Goal: Check status: Check status

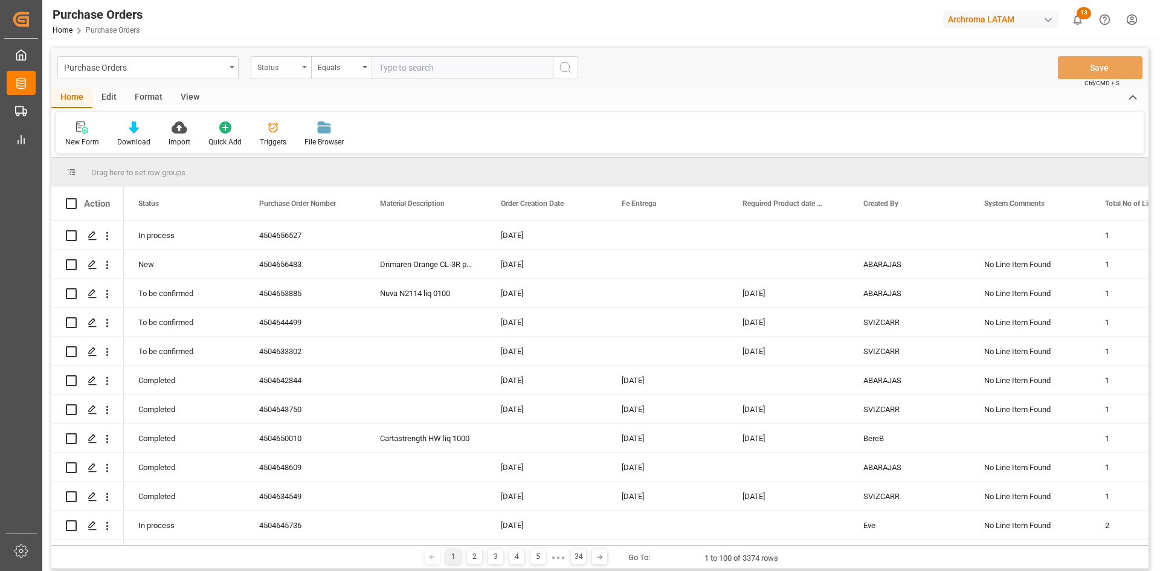
click at [280, 63] on div "Status" at bounding box center [277, 66] width 41 height 14
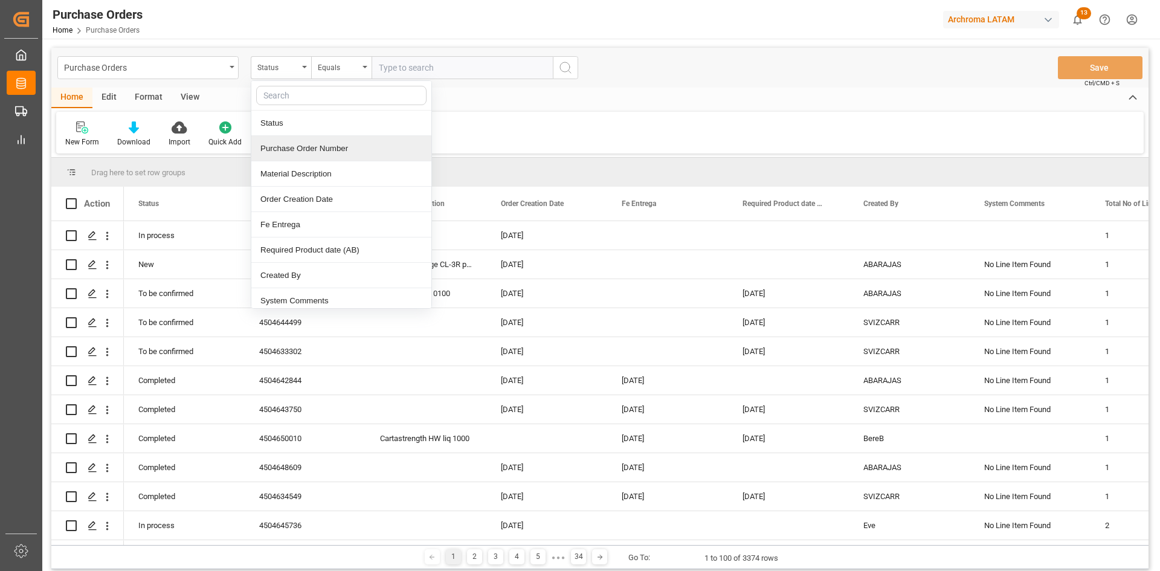
click at [325, 150] on div "Purchase Order Number" at bounding box center [341, 148] width 180 height 25
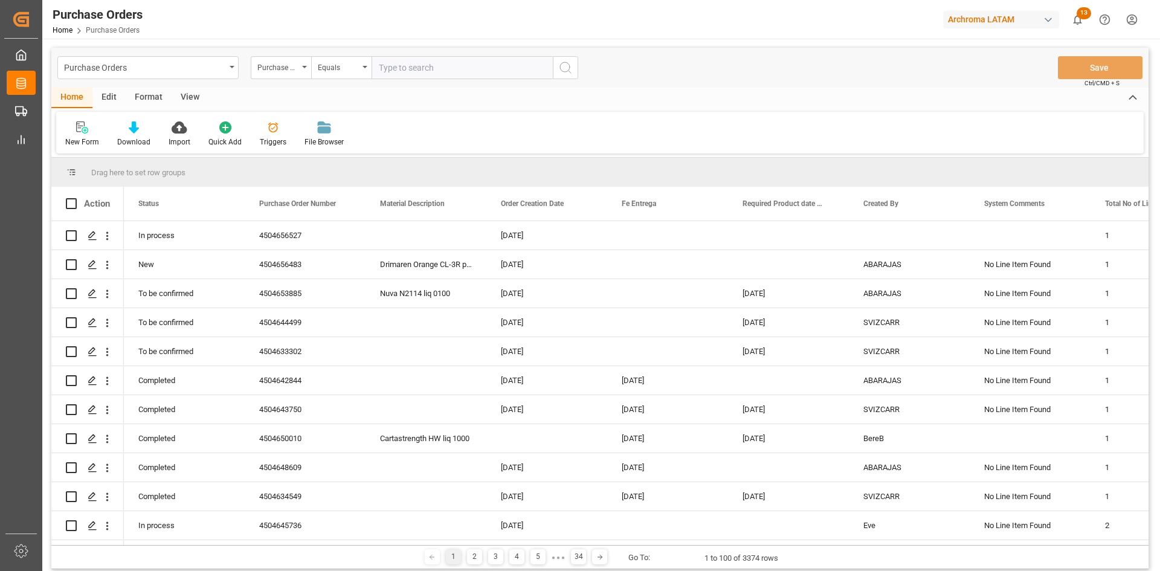
click at [414, 71] on input "text" at bounding box center [462, 67] width 181 height 23
paste input "4504647476"
type input "4504647476"
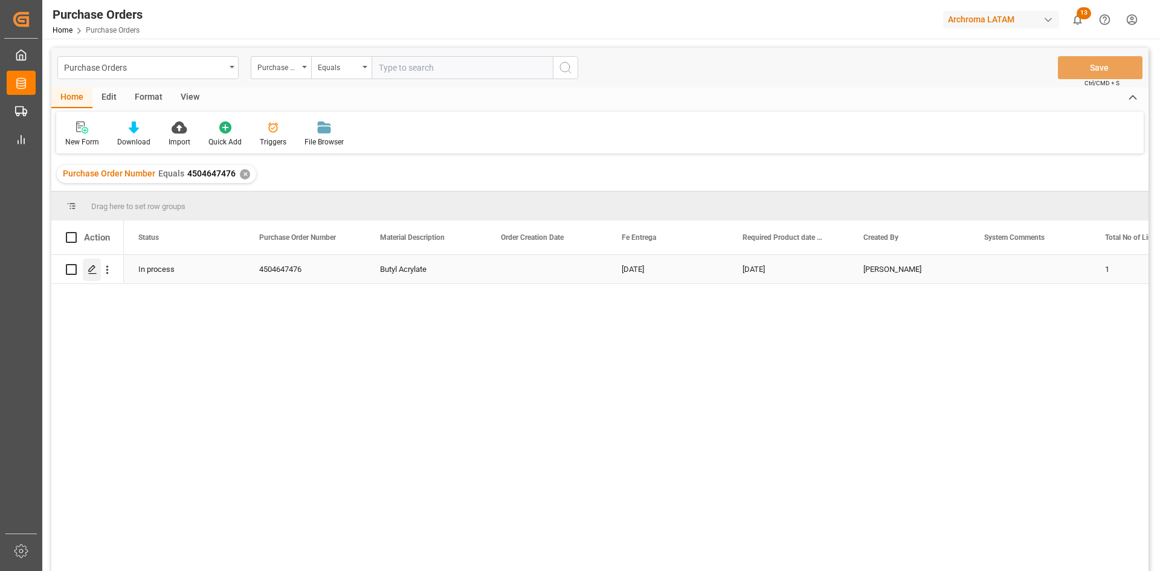
click at [97, 272] on icon "Press SPACE to select this row." at bounding box center [93, 270] width 10 height 10
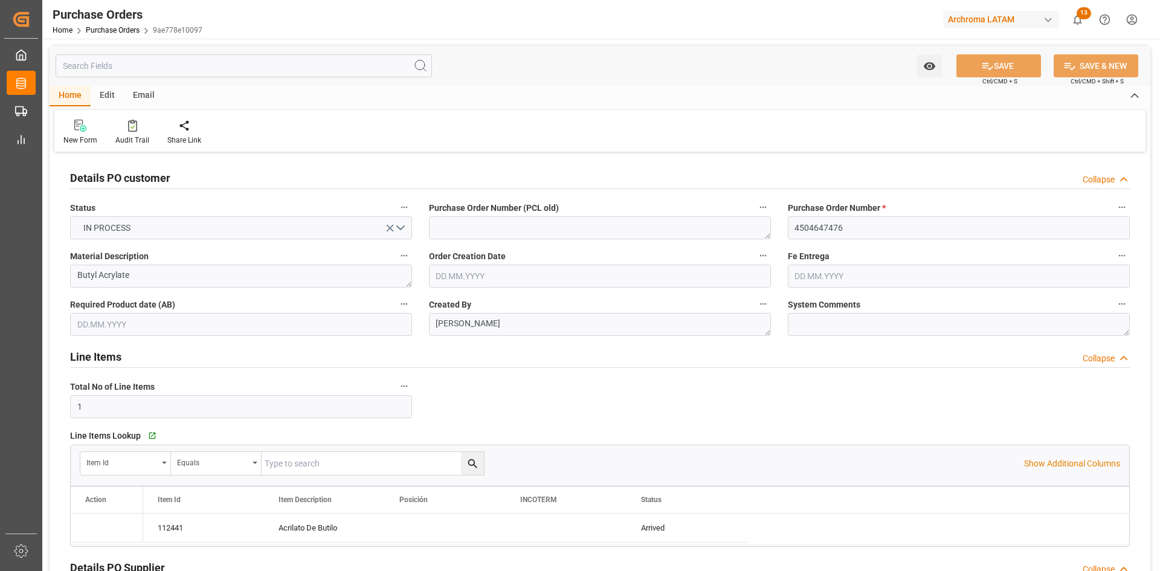
type input "24.09.2025"
type input "[DATE]"
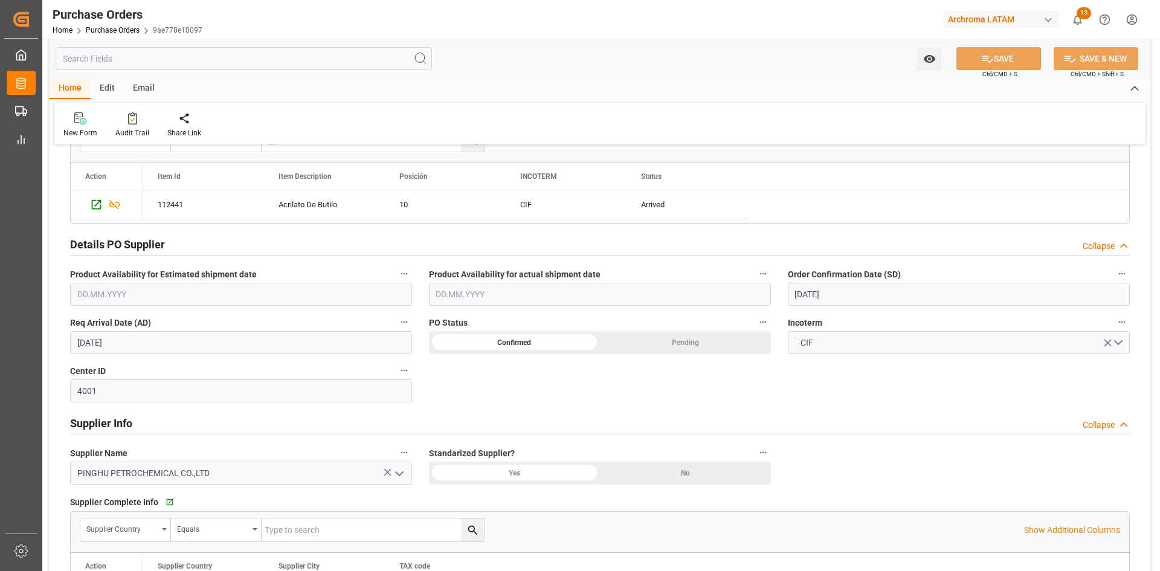
scroll to position [302, 0]
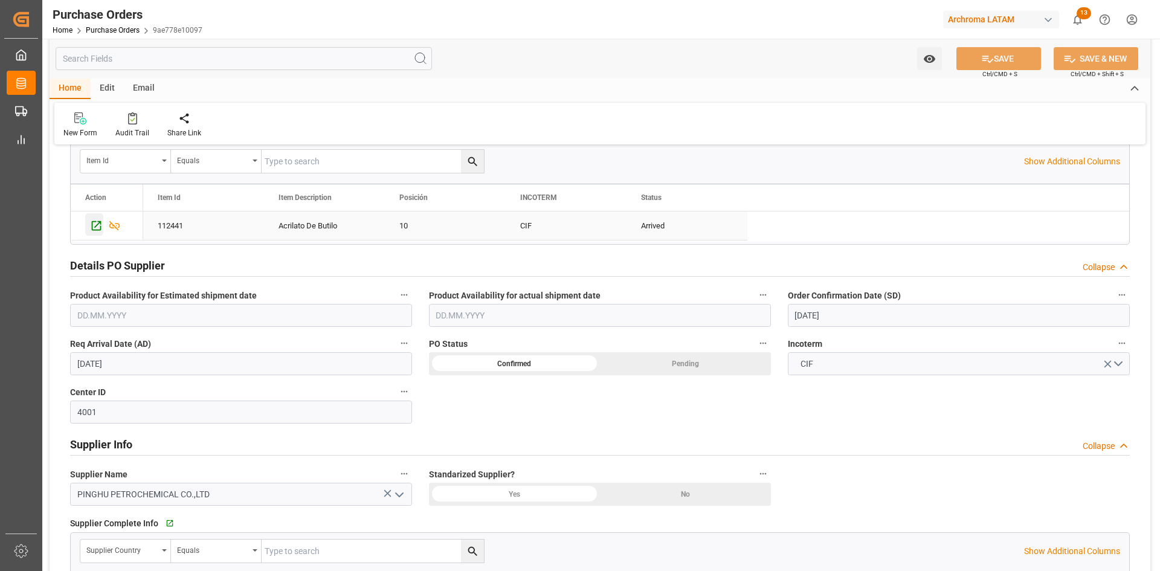
click at [95, 222] on icon "Press SPACE to select this row." at bounding box center [97, 226] width 10 height 10
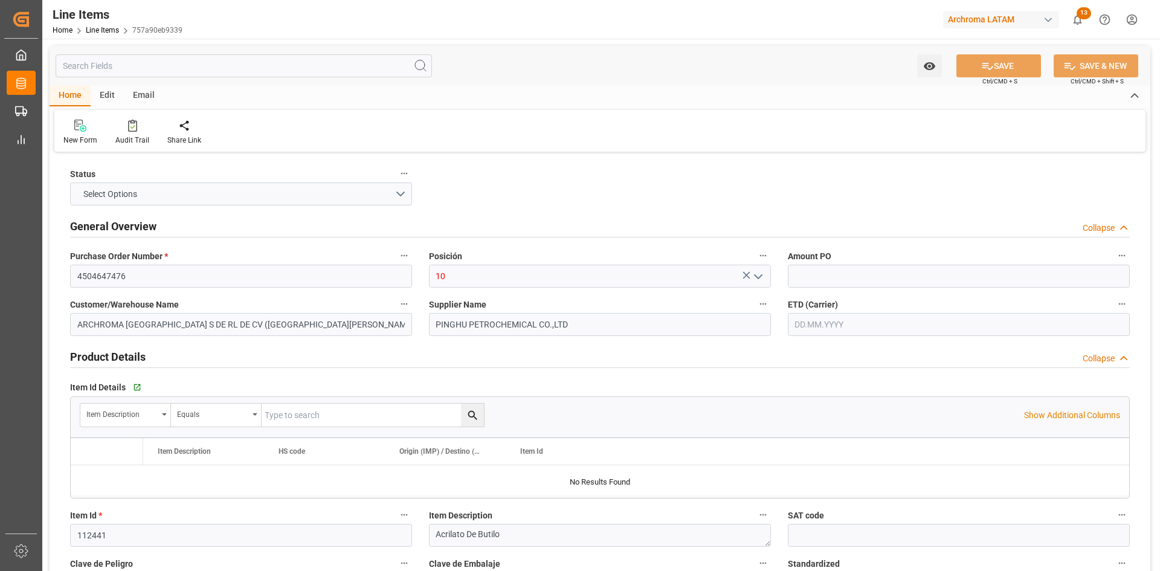
type input "12352100"
type input "1"
type input "21000"
type input "26040"
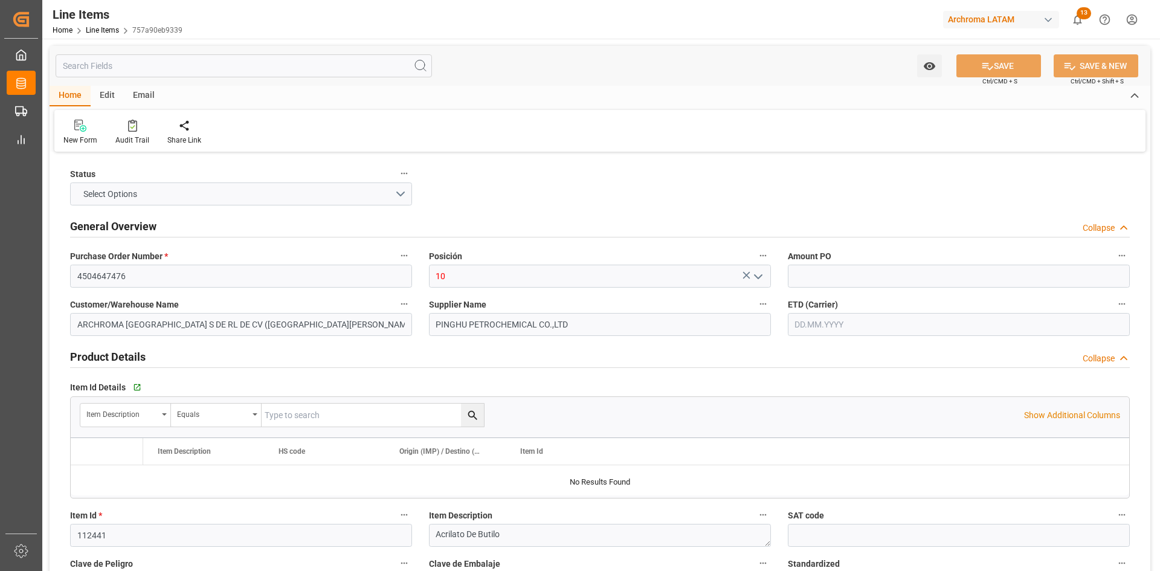
type input "2916120200"
type input "[DATE]"
type input "[DATE] 20:41"
type input "[DATE] 03:46"
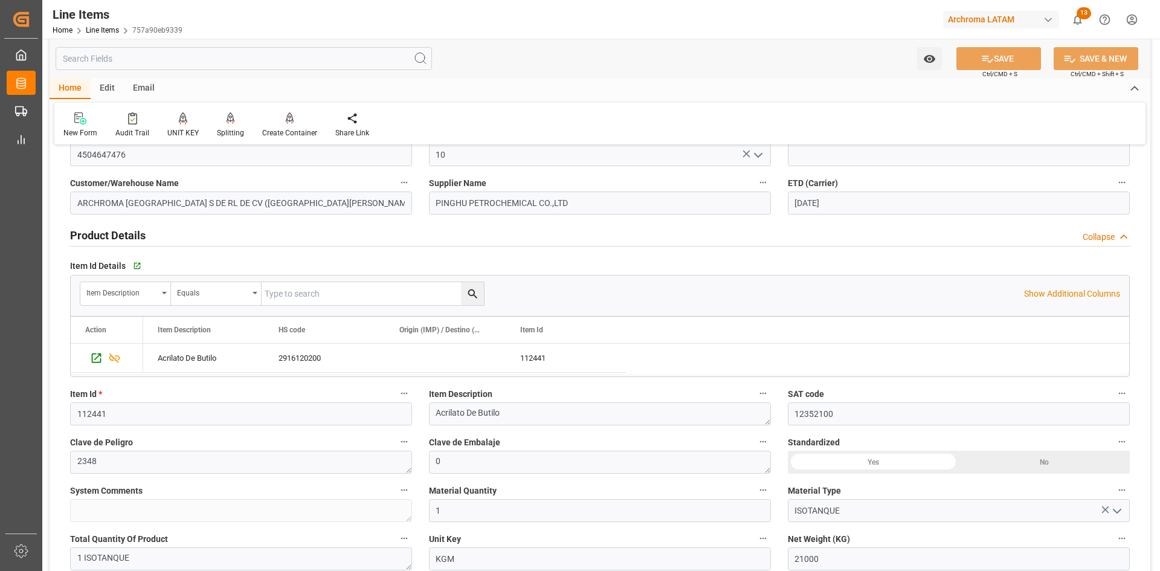
scroll to position [242, 0]
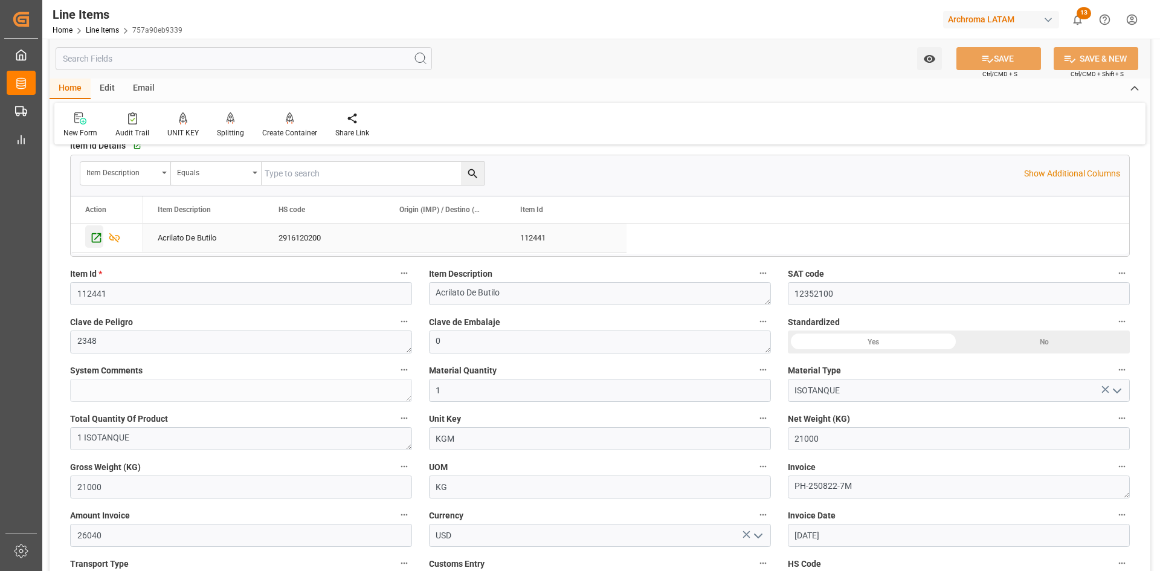
click at [101, 236] on icon "Press SPACE to select this row." at bounding box center [96, 237] width 13 height 13
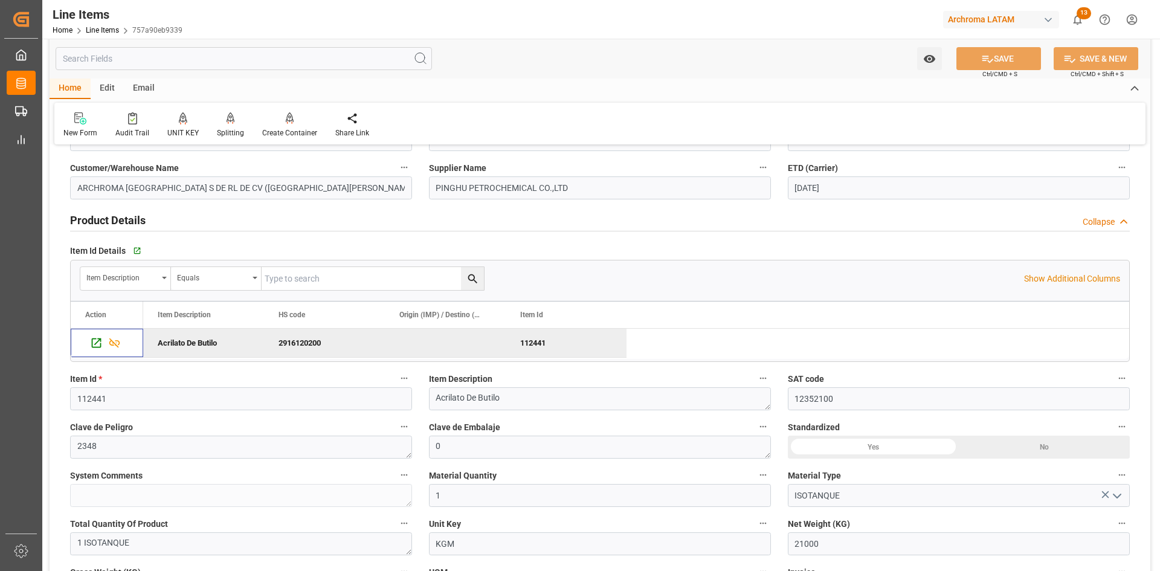
scroll to position [0, 0]
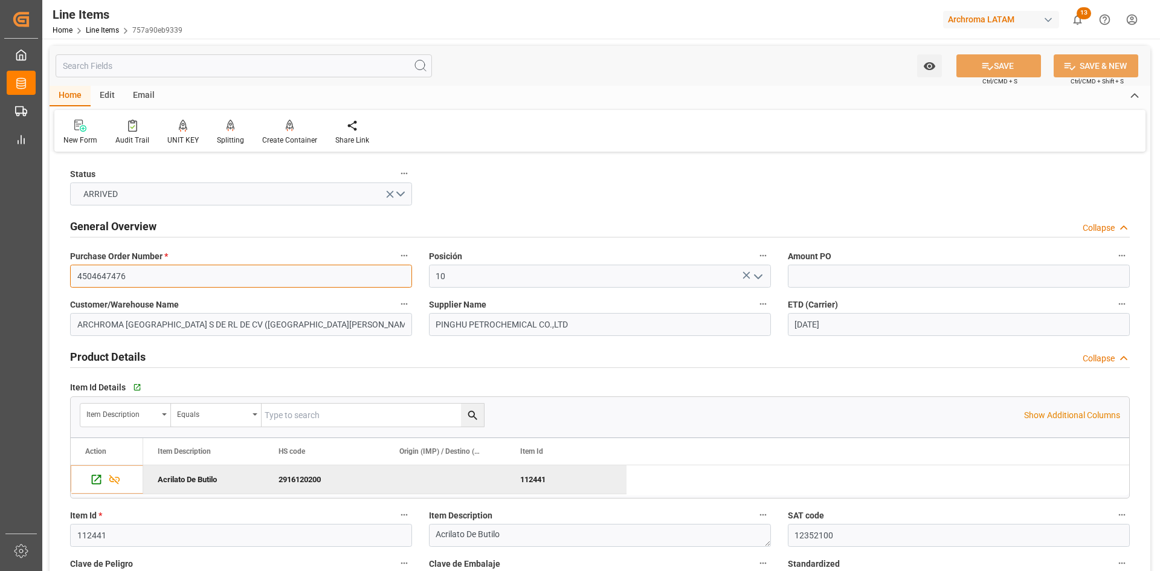
click at [187, 275] on input "4504647476" at bounding box center [241, 276] width 342 height 23
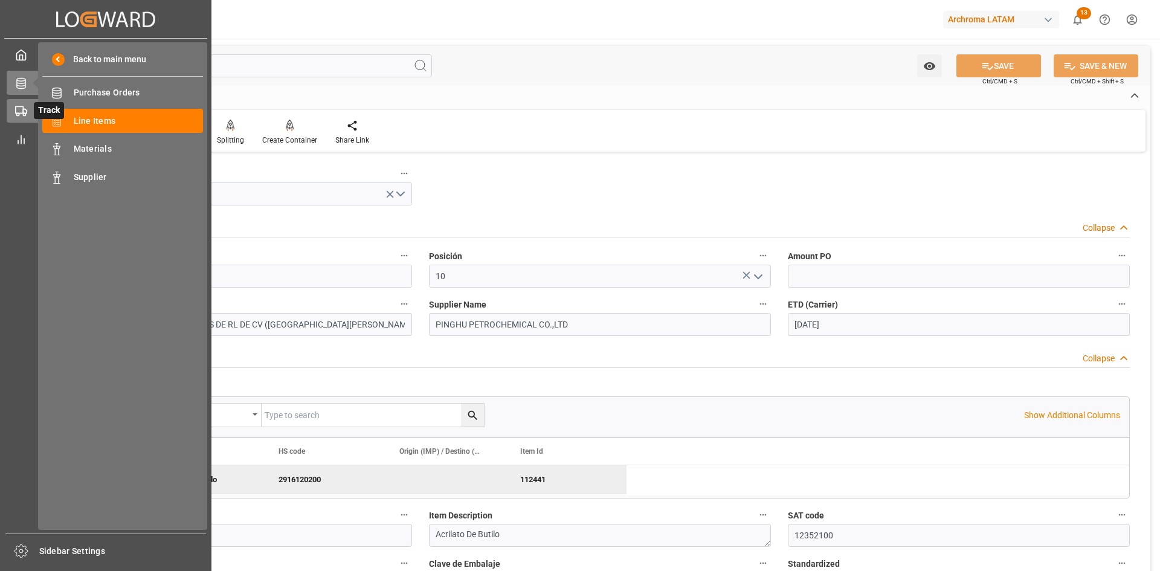
click at [17, 106] on icon at bounding box center [21, 111] width 12 height 12
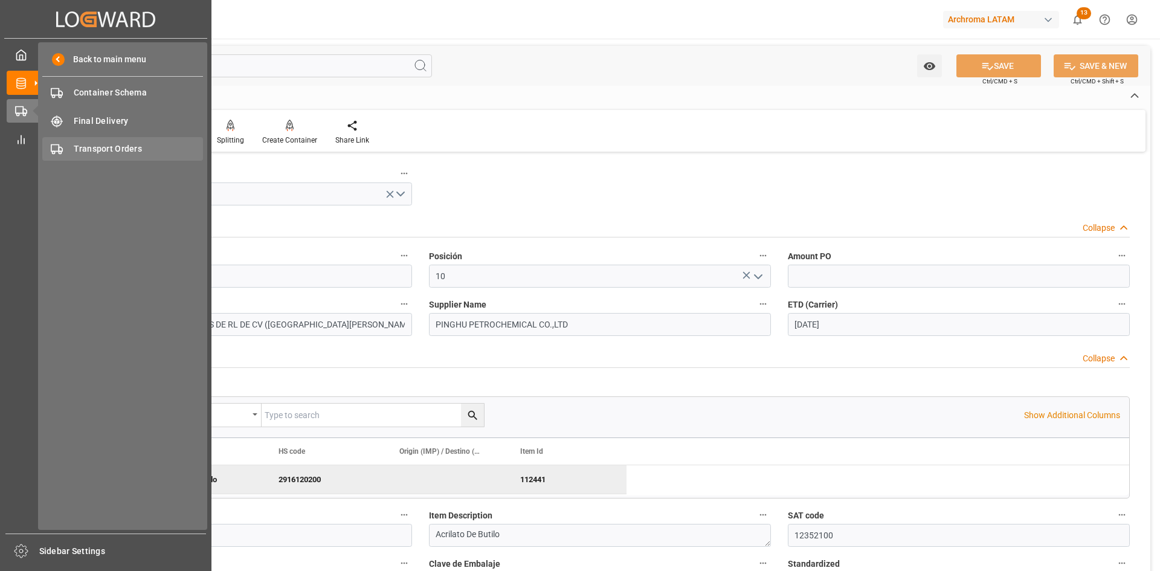
click at [120, 147] on span "Transport Orders" at bounding box center [139, 149] width 130 height 13
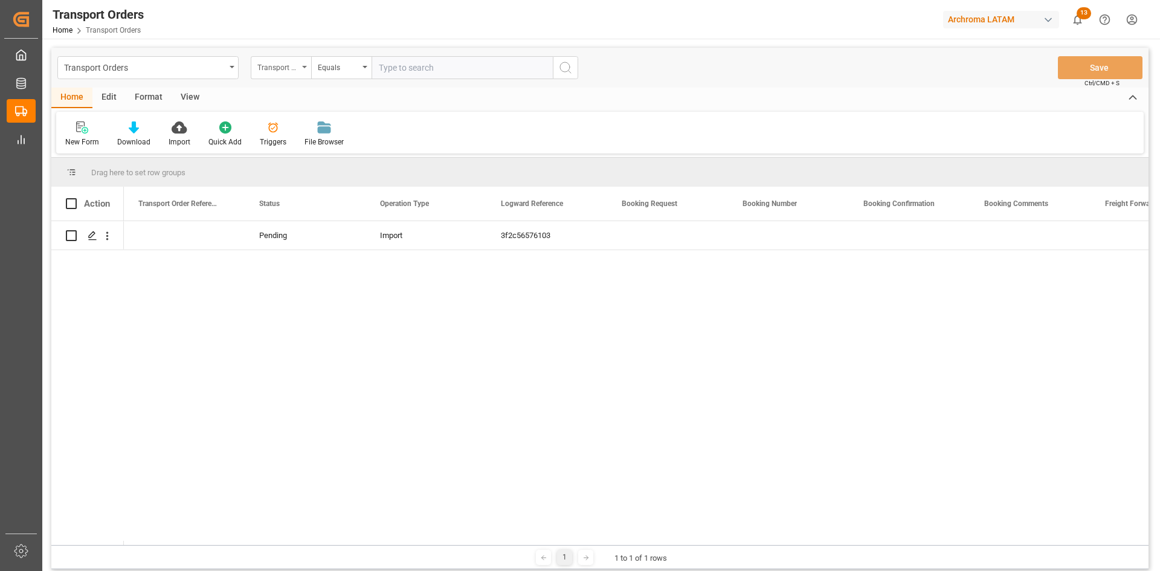
click at [298, 62] on div "Transport Order Reference (PO)" at bounding box center [277, 66] width 41 height 14
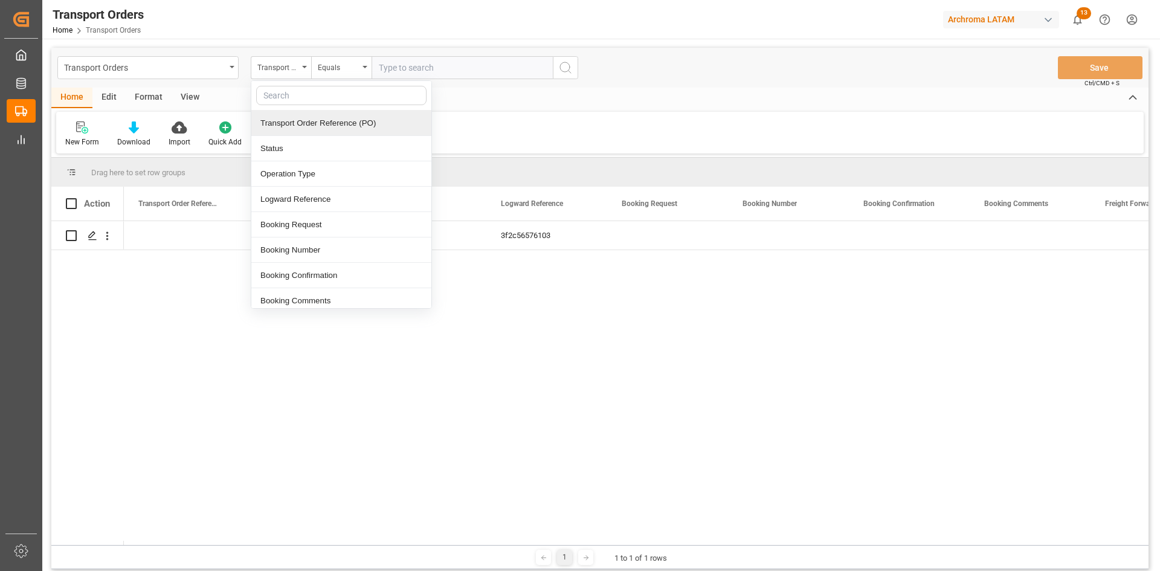
click at [371, 130] on div "Transport Order Reference (PO)" at bounding box center [341, 123] width 180 height 25
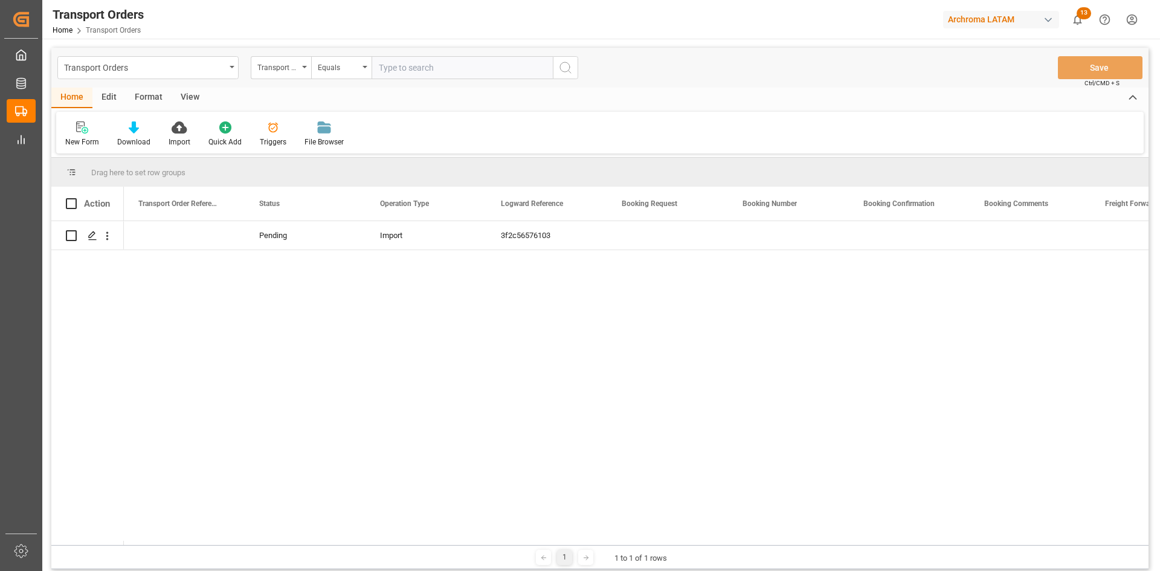
click at [422, 69] on input "text" at bounding box center [462, 67] width 181 height 23
paste input "4504647476"
type input "4504647476"
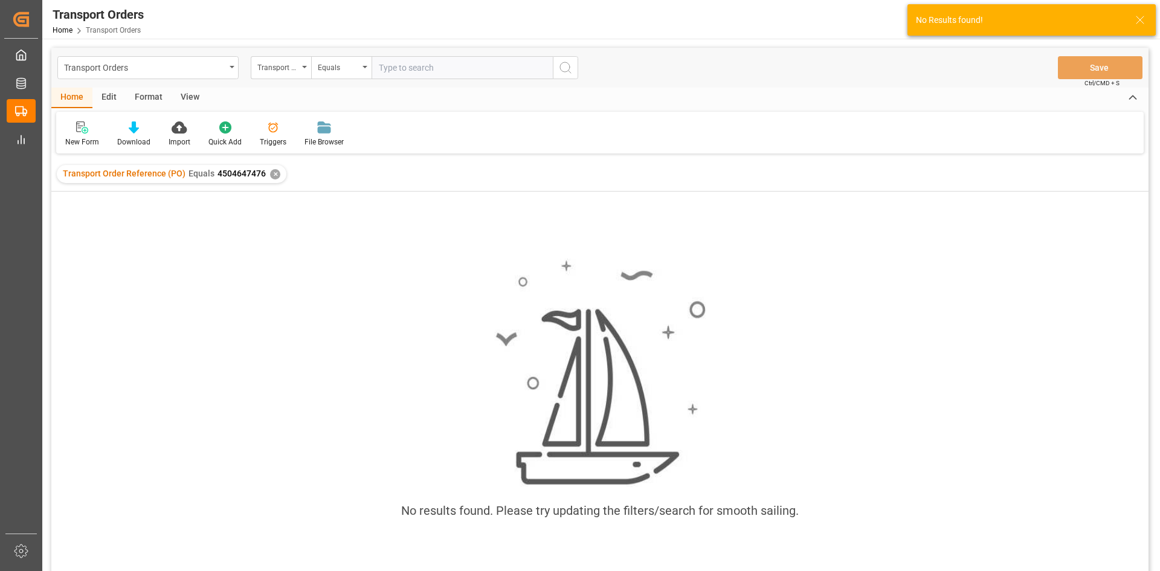
click at [275, 170] on div "Transport Order Reference (PO) Equals 4504647476 ✕" at bounding box center [172, 174] width 230 height 18
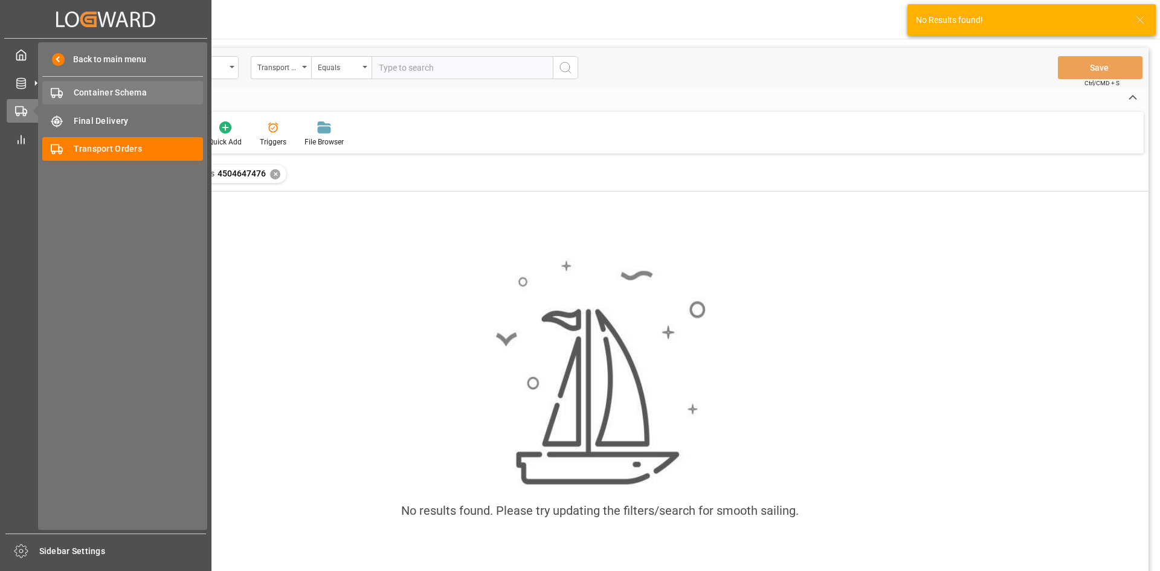
click at [132, 92] on span "Container Schema" at bounding box center [139, 92] width 130 height 13
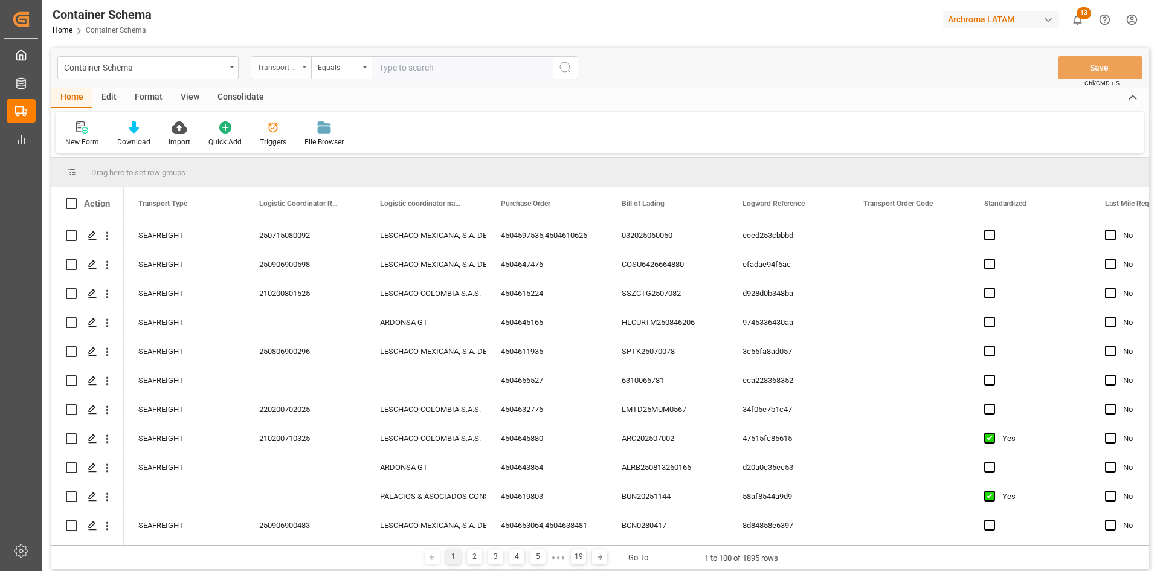
click at [289, 61] on div "Transport Type" at bounding box center [277, 66] width 41 height 14
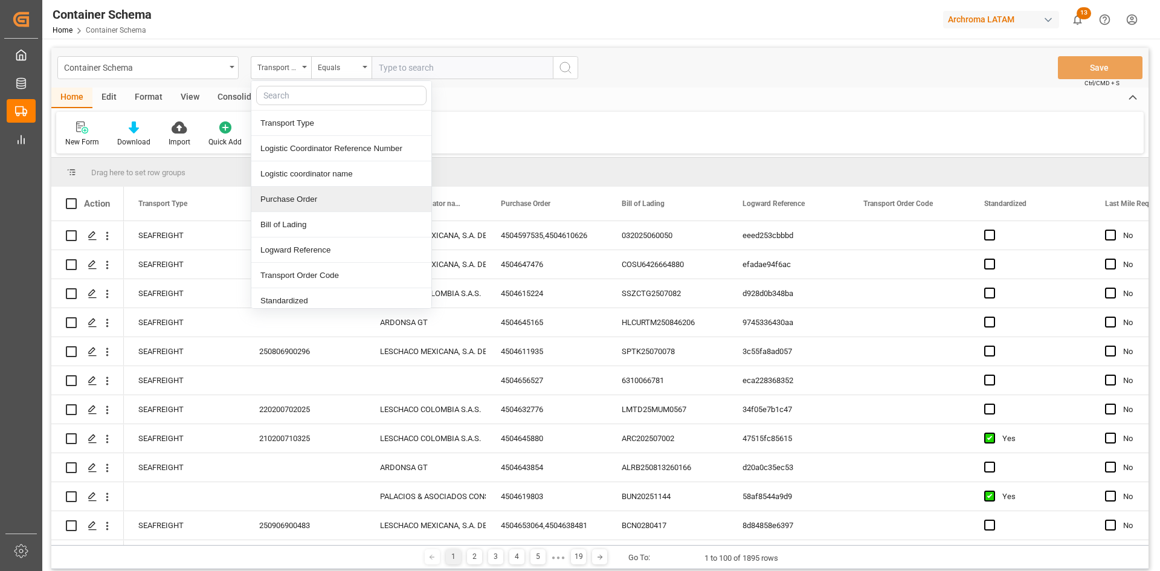
click at [332, 201] on div "Purchase Order" at bounding box center [341, 199] width 180 height 25
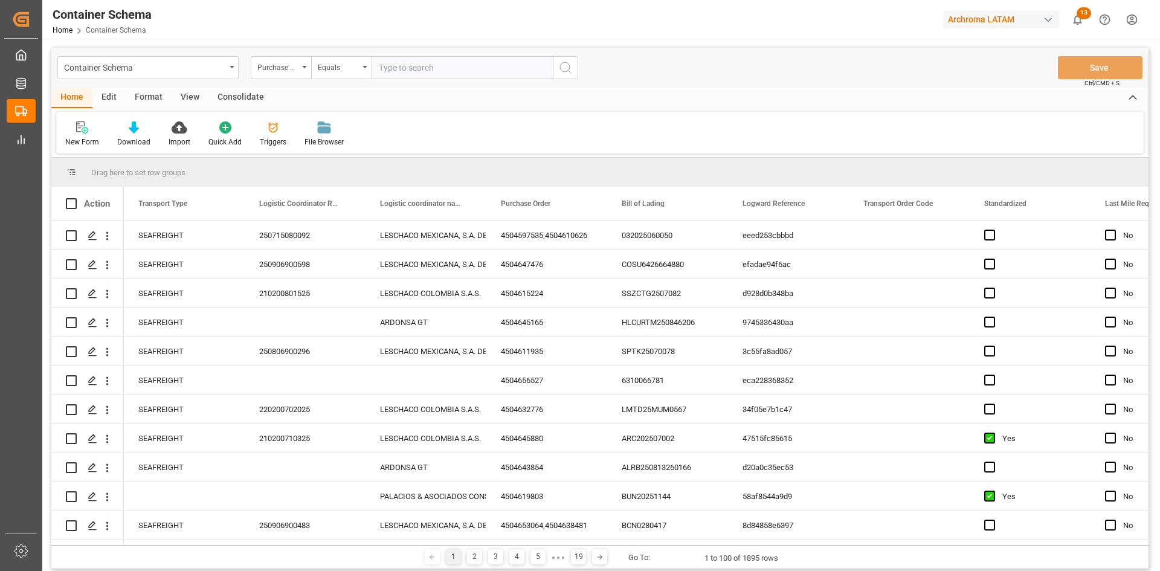
click at [404, 71] on input "text" at bounding box center [462, 67] width 181 height 23
paste input "4504647476"
type input "4504647476"
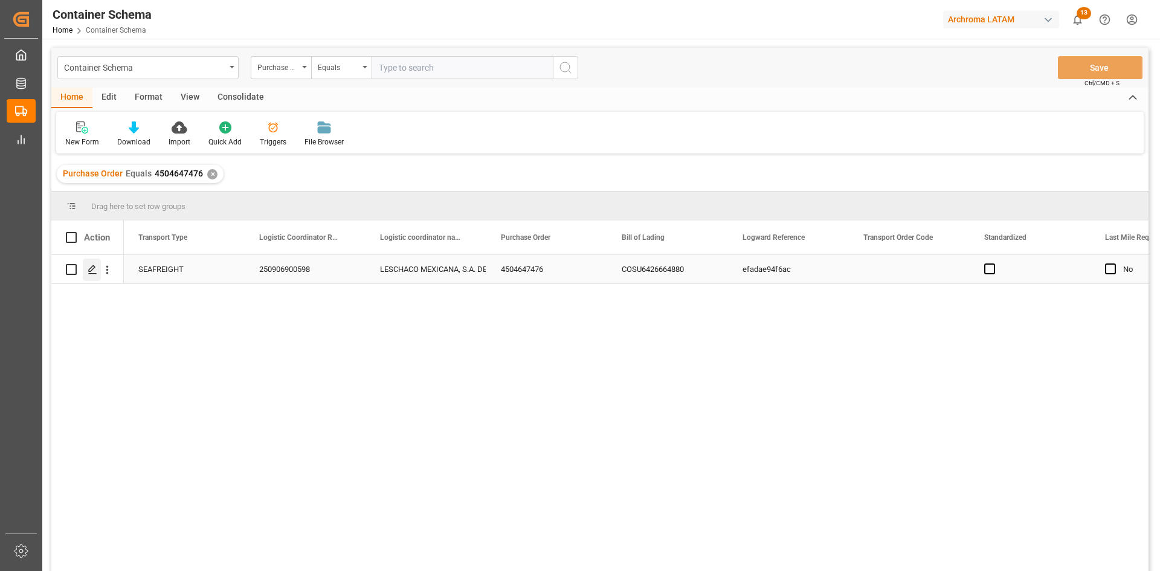
click at [89, 270] on icon "Press SPACE to select this row." at bounding box center [93, 270] width 10 height 10
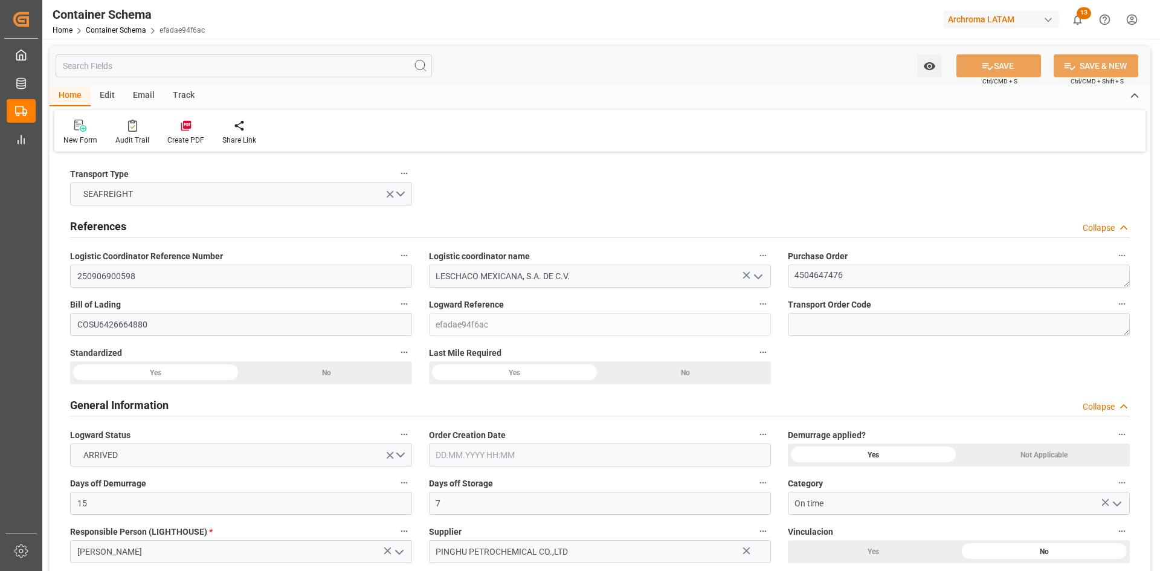
type input "15"
type input "7"
type input "1"
type input "21000"
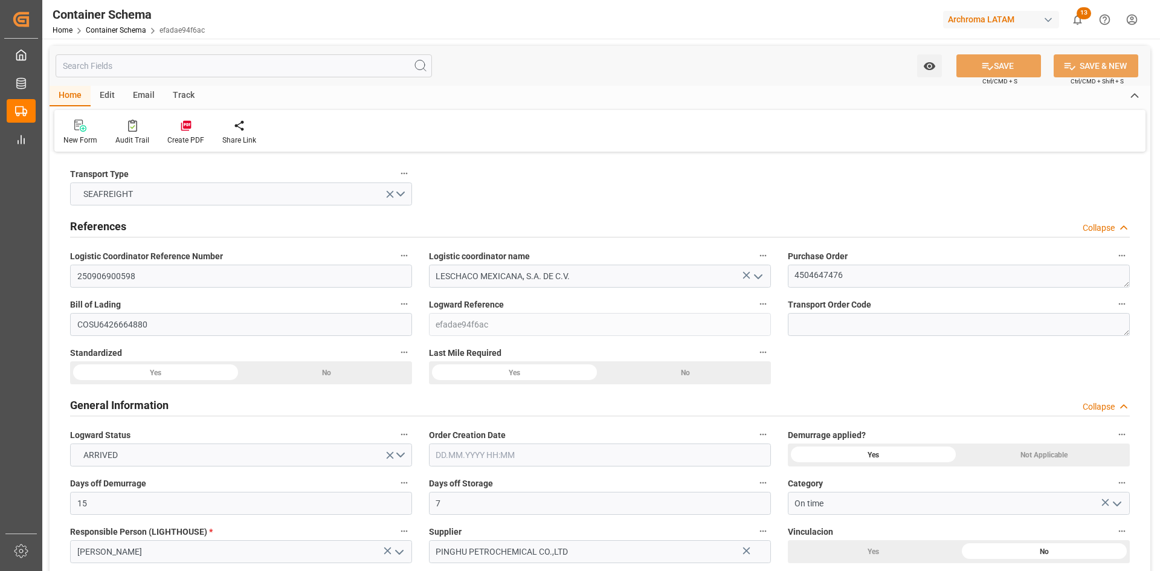
type input "21000"
type input "Cosco"
type input "COSCO Shipping Co. Ltd."
type input "CNSGH"
type input "CNSHG"
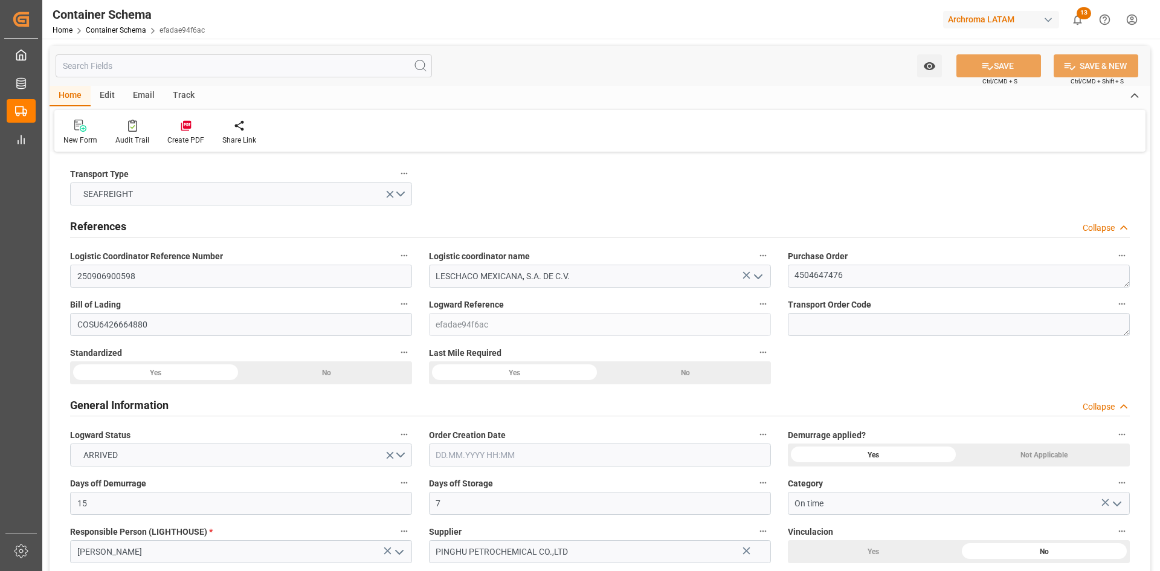
type input "MXZLO"
type input "9307217"
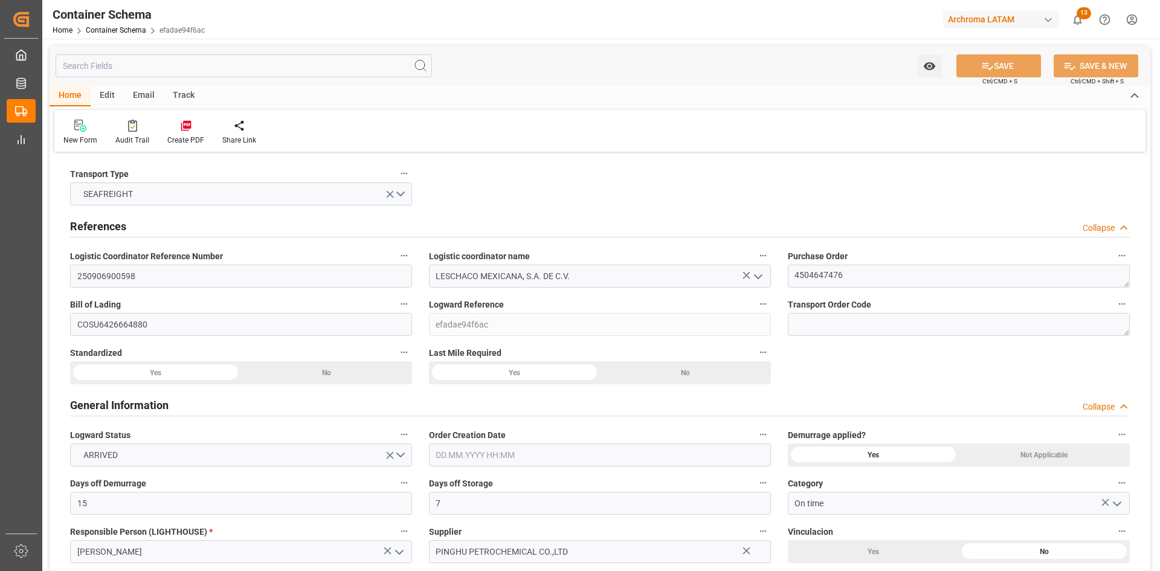
type input "9307217"
type input "[DATE] 13:30"
type input "[DATE]"
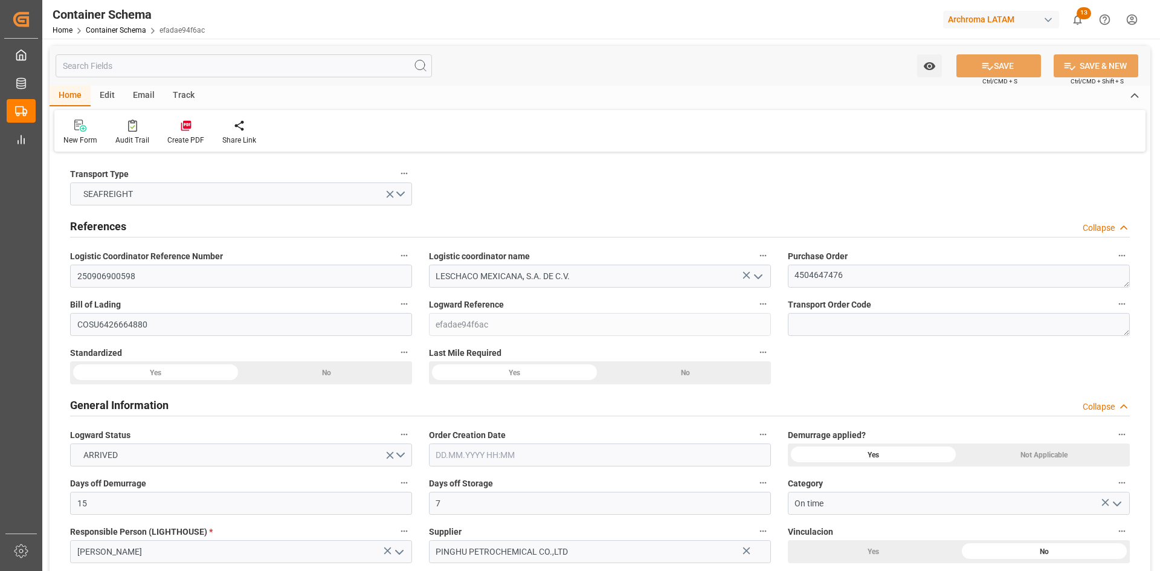
type input "[DATE] 11:15"
type input "[DATE] 23:30"
type input "[DATE] 14:15"
type input "[DATE] 00:00"
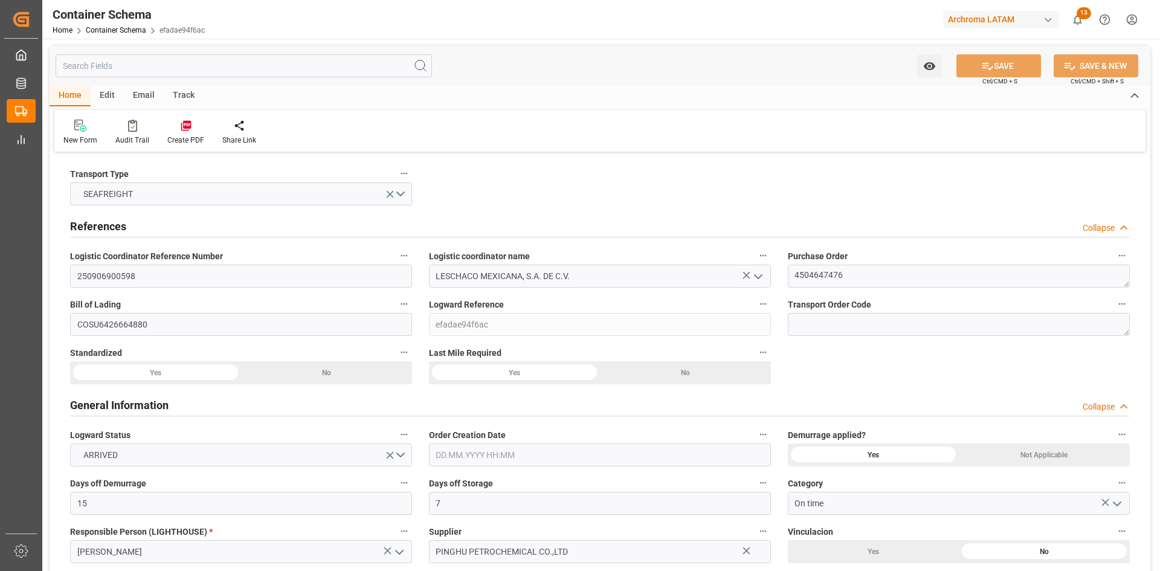
type input "[DATE] 14:00"
type input "[DATE] 00:00"
type input "[DATE] 02:00"
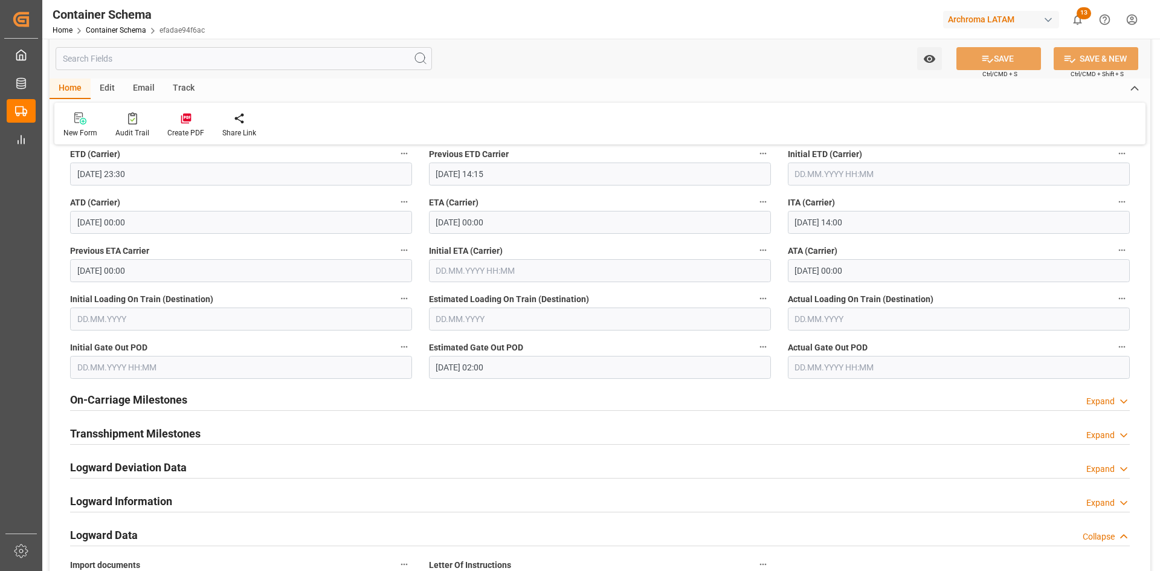
scroll to position [1571, 0]
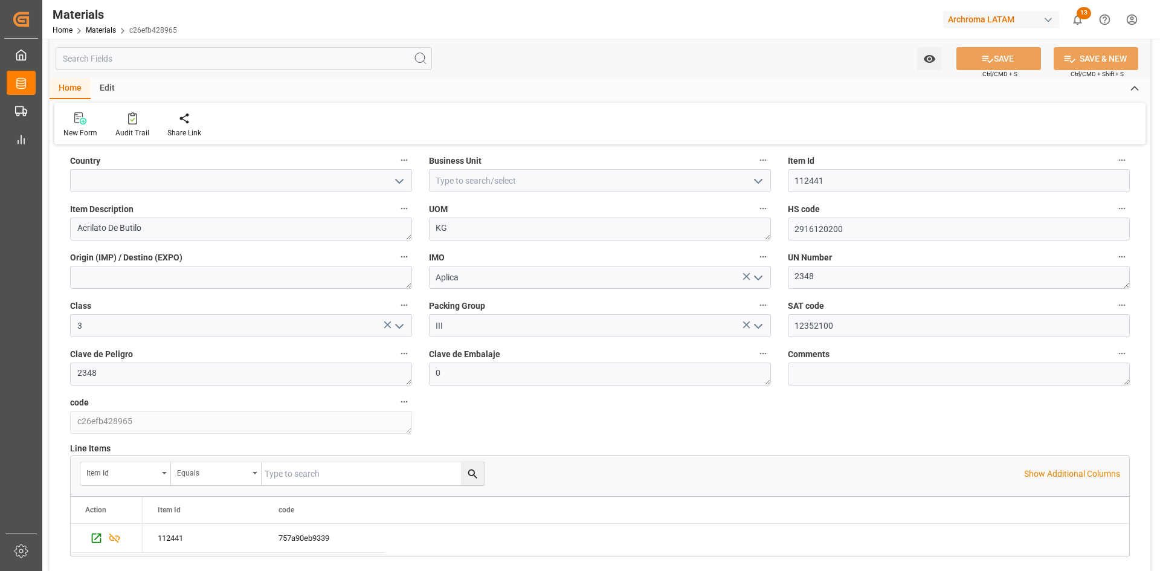
scroll to position [292, 0]
